Goal: Navigation & Orientation: Find specific page/section

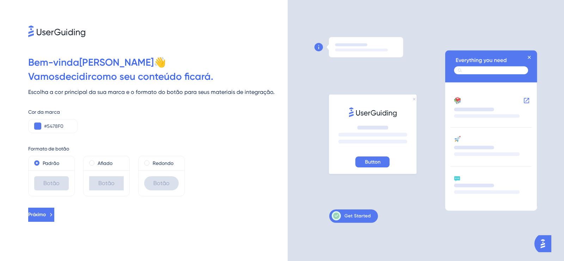
click at [51, 186] on font "Botão" at bounding box center [51, 183] width 16 height 7
click at [45, 217] on font "Próximo" at bounding box center [37, 214] width 18 height 6
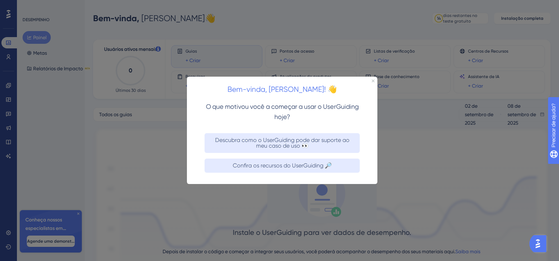
drag, startPoint x: 137, startPoint y: 169, endPoint x: 134, endPoint y: 158, distance: 11.0
click at [137, 164] on div at bounding box center [279, 130] width 559 height 261
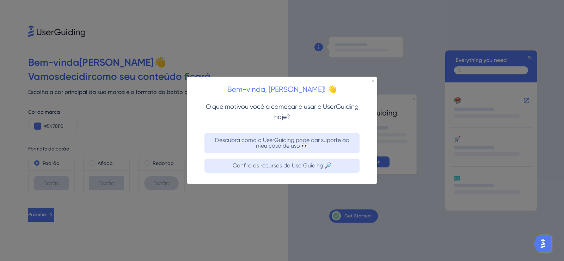
drag, startPoint x: 374, startPoint y: 82, endPoint x: 541, endPoint y: 154, distance: 182.0
click at [374, 82] on icon "Fechar visualização" at bounding box center [373, 80] width 3 height 3
